Goal: Task Accomplishment & Management: Complete application form

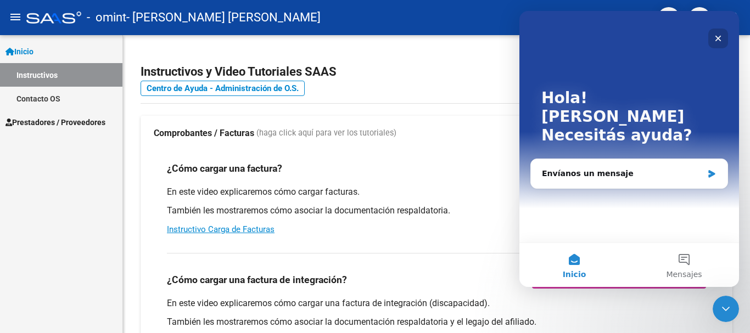
click at [720, 37] on icon "Cerrar" at bounding box center [719, 39] width 6 height 6
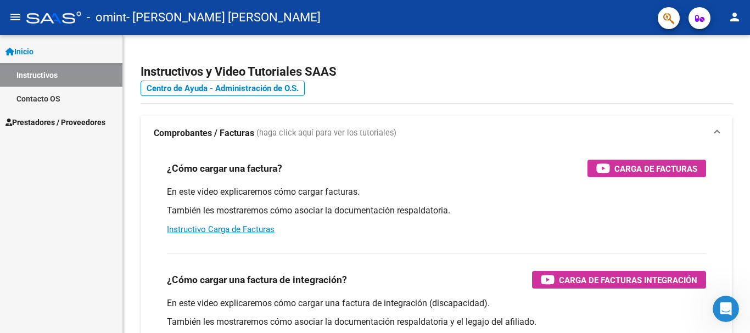
click at [32, 52] on span "Inicio" at bounding box center [19, 52] width 28 height 12
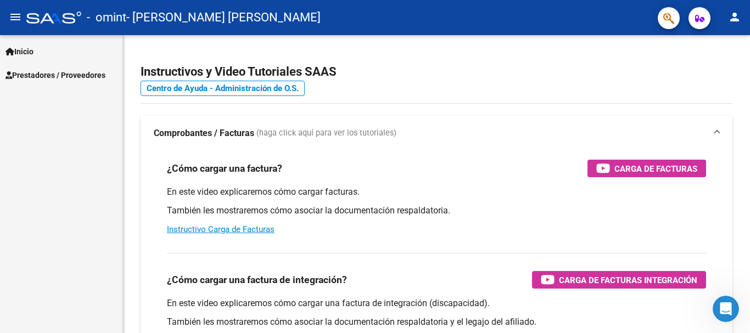
click at [32, 73] on span "Prestadores / Proveedores" at bounding box center [55, 75] width 100 height 12
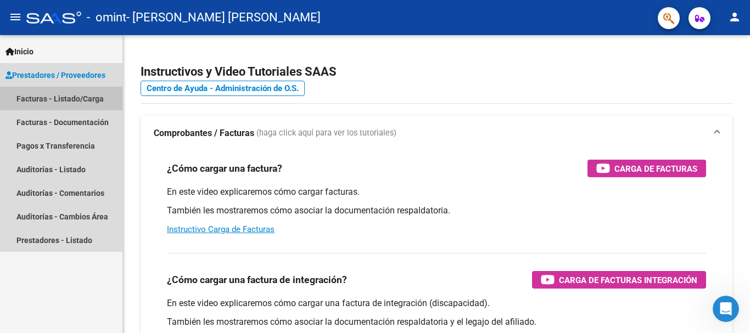
click at [77, 96] on link "Facturas - Listado/Carga" at bounding box center [61, 99] width 122 height 24
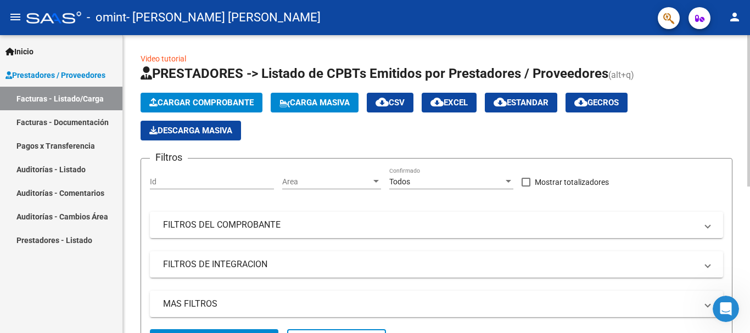
click at [175, 101] on span "Cargar Comprobante" at bounding box center [201, 103] width 104 height 10
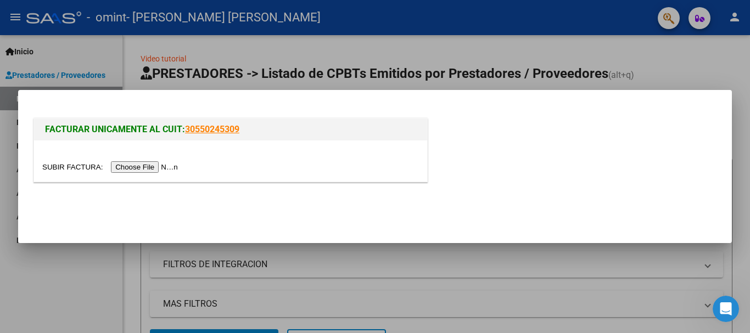
click at [147, 167] on input "file" at bounding box center [111, 167] width 139 height 12
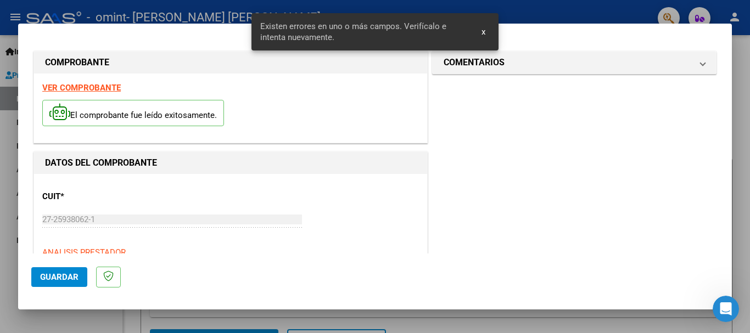
scroll to position [254, 0]
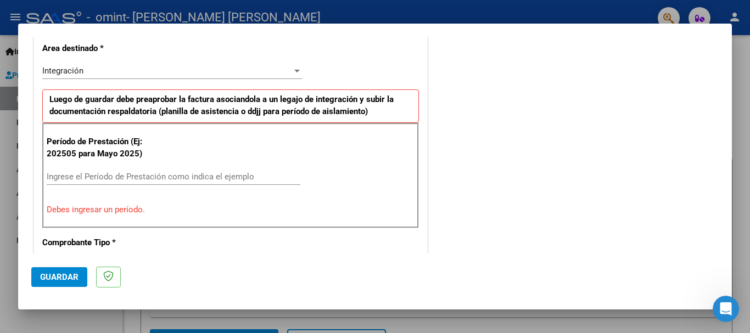
click at [235, 175] on input "Ingrese el Período de Prestación como indica el ejemplo" at bounding box center [174, 177] width 254 height 10
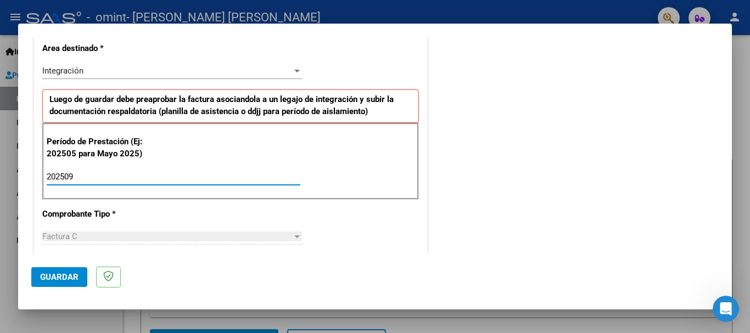
type input "202509"
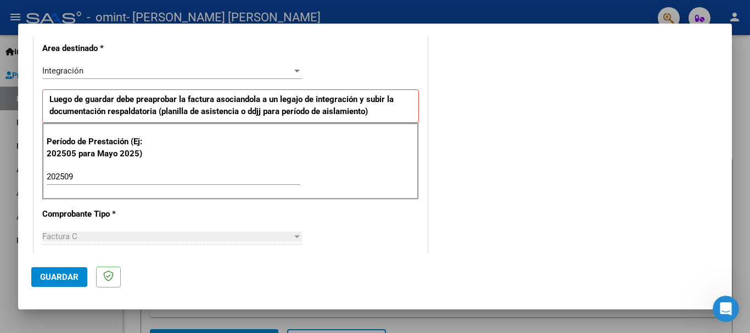
click at [276, 257] on mat-dialog-actions "Guardar" at bounding box center [375, 275] width 688 height 43
click at [425, 222] on div "DATOS DEL COMPROBANTE CUIT * 27-25938062-1 Ingresar CUIT ANALISIS PRESTADOR [PE…" at bounding box center [230, 323] width 399 height 850
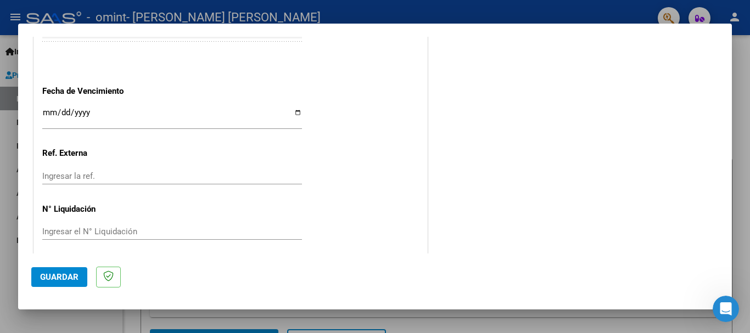
scroll to position [750, 0]
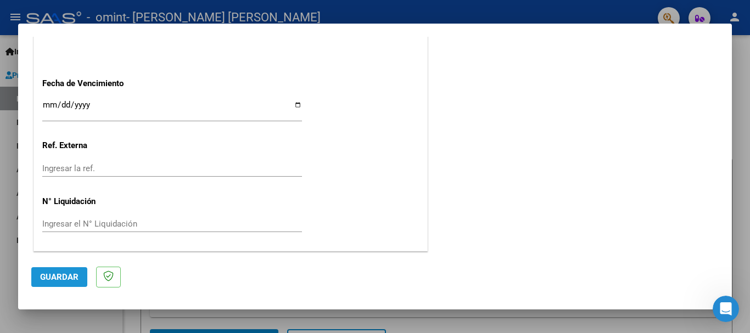
click at [60, 280] on span "Guardar" at bounding box center [59, 277] width 38 height 10
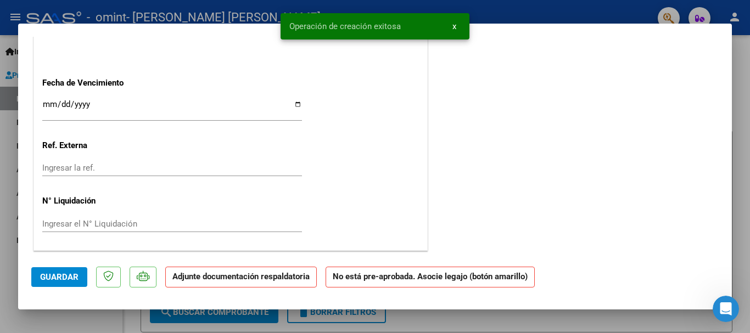
scroll to position [0, 0]
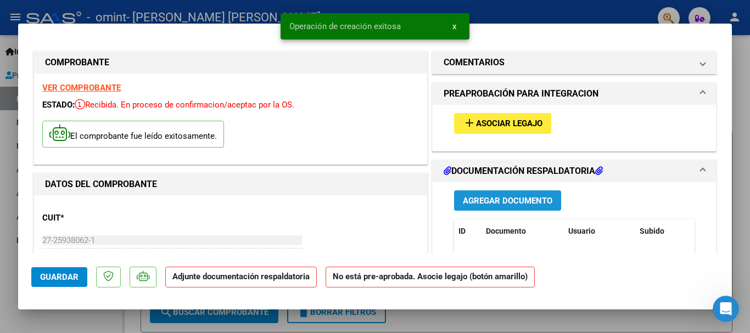
click at [502, 201] on span "Agregar Documento" at bounding box center [508, 201] width 90 height 10
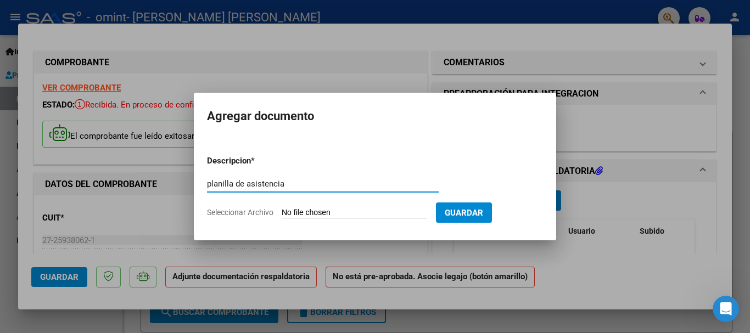
type input "planilla de asistencia"
click at [737, 152] on div at bounding box center [375, 166] width 750 height 333
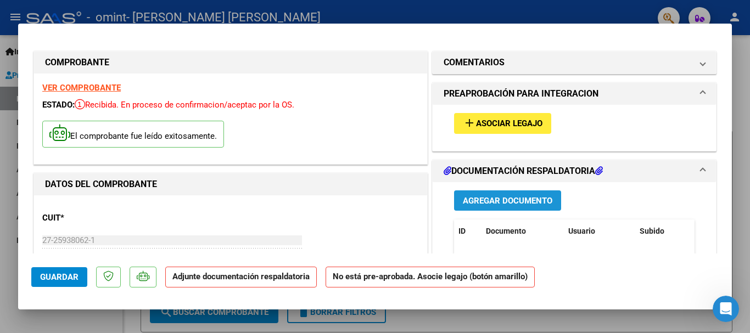
click at [529, 196] on span "Agregar Documento" at bounding box center [508, 201] width 90 height 10
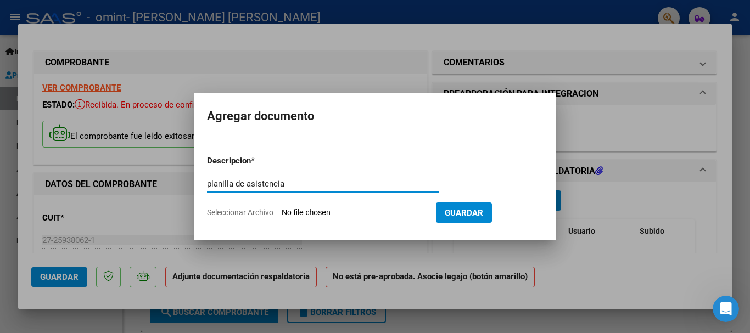
type input "planilla de asistencia"
click at [372, 213] on input "Seleccionar Archivo" at bounding box center [355, 213] width 146 height 10
type input "C:\fakepath\Planilla Asistencia 27259380621_00002_00000599.pdf"
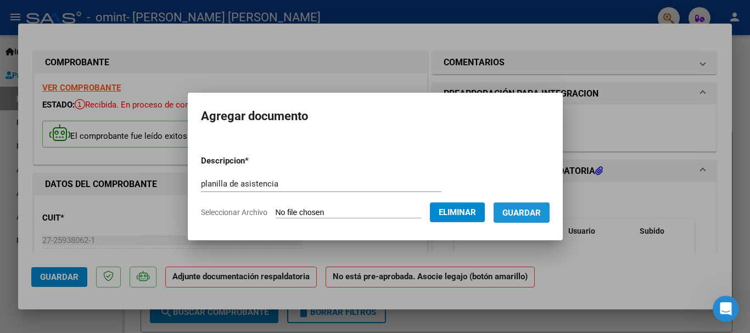
click at [530, 212] on span "Guardar" at bounding box center [522, 213] width 38 height 10
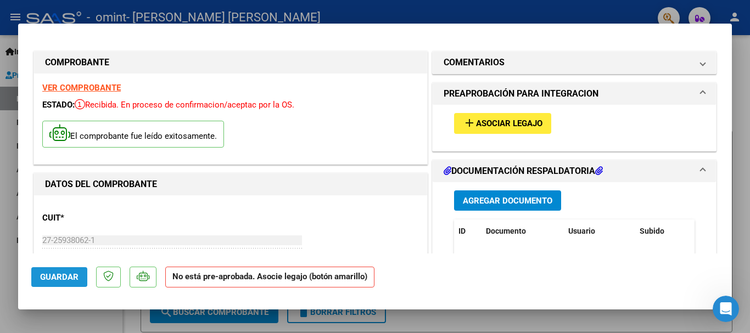
click at [59, 277] on span "Guardar" at bounding box center [59, 277] width 38 height 10
click at [743, 168] on div at bounding box center [375, 166] width 750 height 333
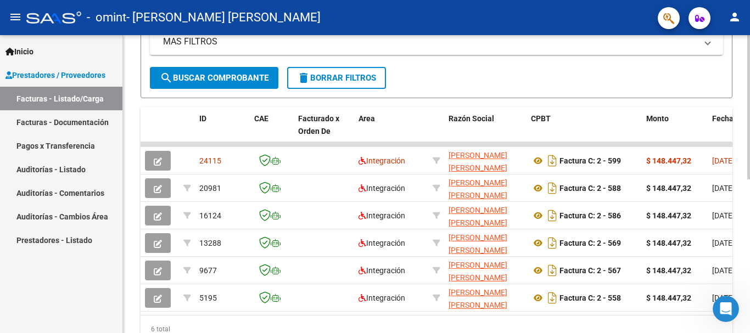
scroll to position [266, 0]
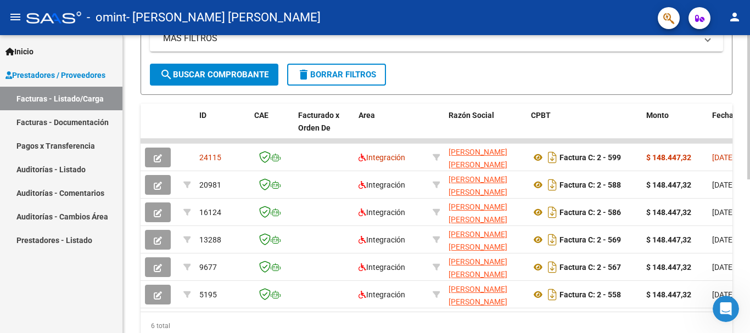
click at [735, 283] on div "Video tutorial PRESTADORES -> Listado de CPBTs Emitidos por Prestadores / Prove…" at bounding box center [438, 72] width 630 height 606
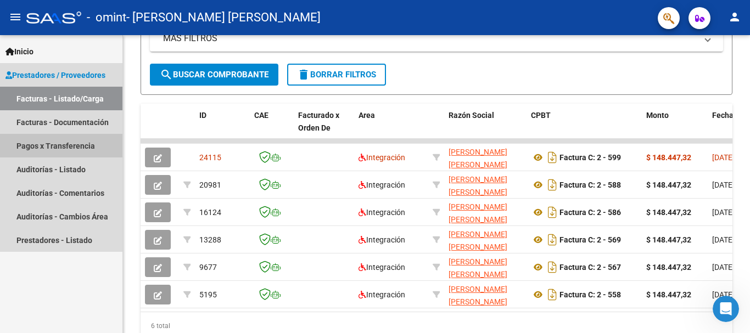
click at [85, 146] on link "Pagos x Transferencia" at bounding box center [61, 146] width 122 height 24
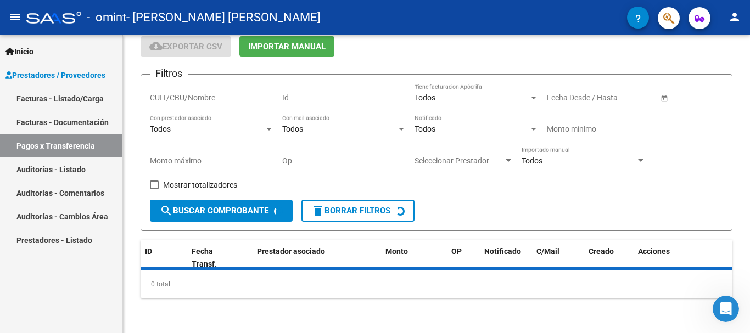
scroll to position [69, 0]
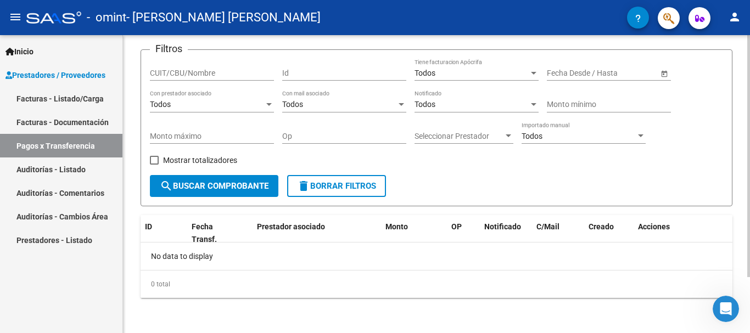
click at [745, 86] on div "PRESTADORES -> Pagos por Transferencia (alt+p) cloud_download Exportar CSV Impo…" at bounding box center [436, 149] width 627 height 367
